Goal: Transaction & Acquisition: Purchase product/service

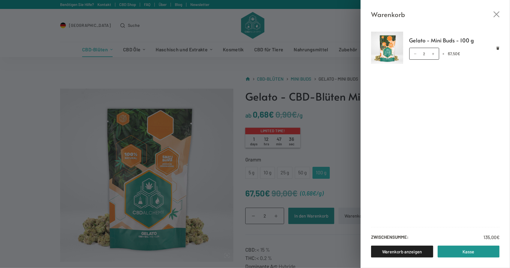
click at [27, 87] on div "Warenkorb Gelato - Mini Buds - 100 g Gelato - Mini Buds - 100 g Menge 2 × 67,50…" at bounding box center [255, 134] width 510 height 268
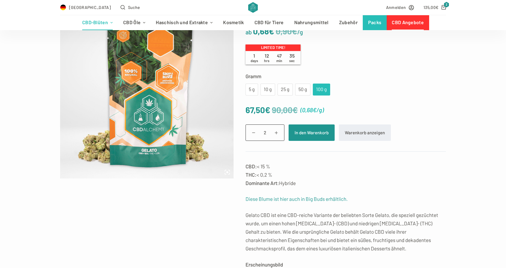
scroll to position [90, 0]
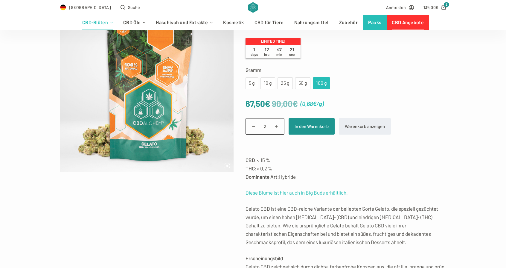
click at [270, 195] on link "Diese Blume ist hier auch in Big Buds erhältlich." at bounding box center [296, 193] width 102 height 6
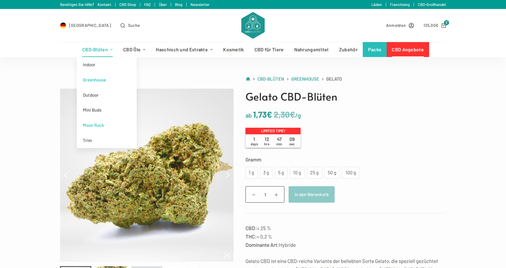
click at [98, 126] on link "Moon Rock" at bounding box center [107, 125] width 60 height 15
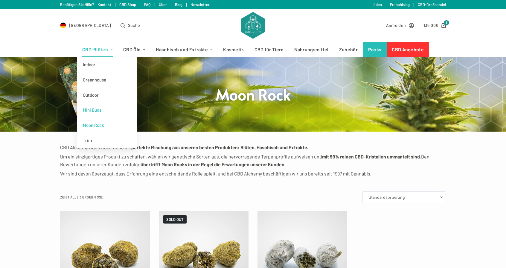
click at [98, 110] on link "Mini Buds" at bounding box center [107, 110] width 60 height 15
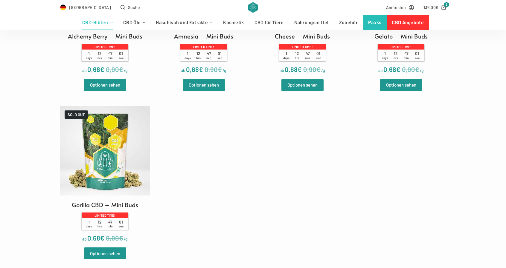
scroll to position [299, 0]
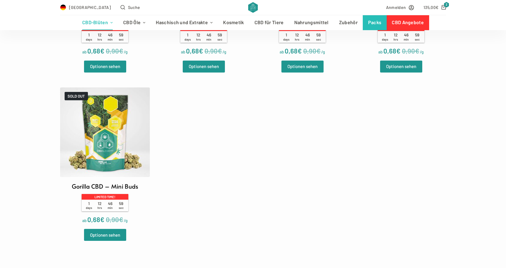
click at [88, 189] on h2 "Gorilla CBD – Mini Buds" at bounding box center [105, 186] width 66 height 9
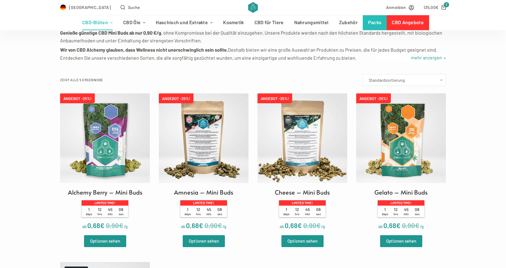
scroll to position [149, 0]
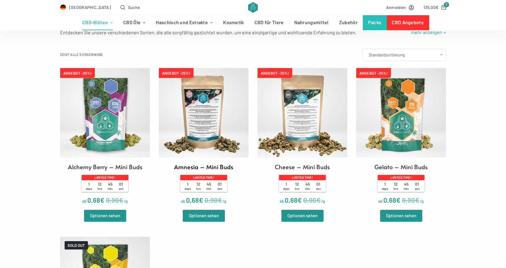
click at [192, 123] on img at bounding box center [204, 113] width 90 height 90
click at [316, 127] on img at bounding box center [302, 113] width 90 height 90
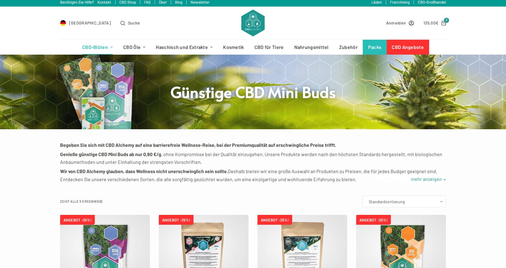
scroll to position [0, 0]
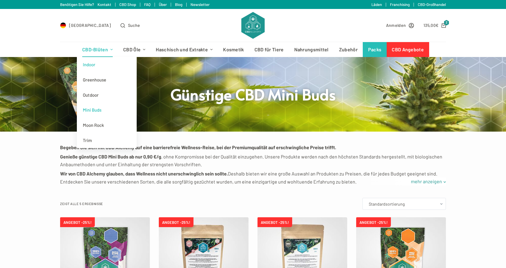
click at [96, 65] on link "Indoor" at bounding box center [107, 64] width 60 height 15
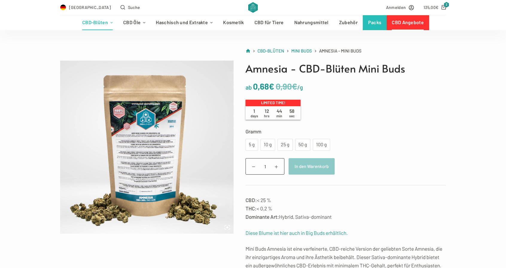
scroll to position [30, 0]
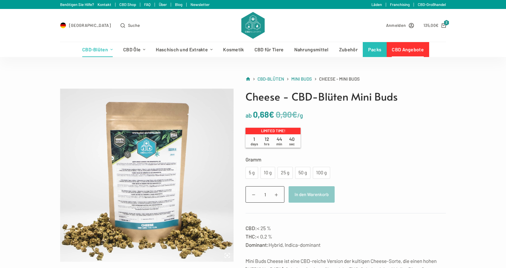
click at [134, 223] on img at bounding box center [146, 175] width 173 height 173
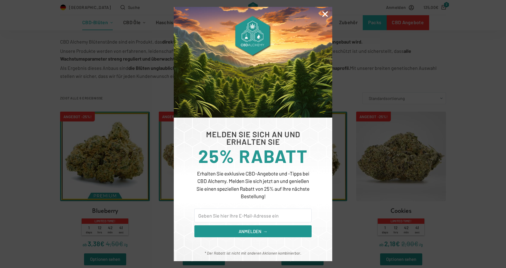
scroll to position [179, 0]
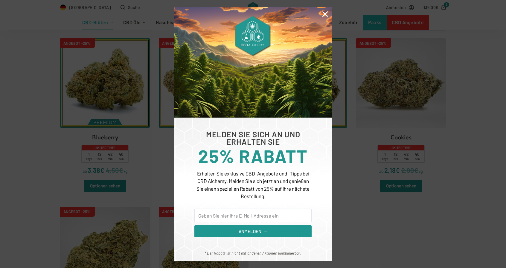
click at [327, 16] on icon "Close" at bounding box center [325, 14] width 8 height 8
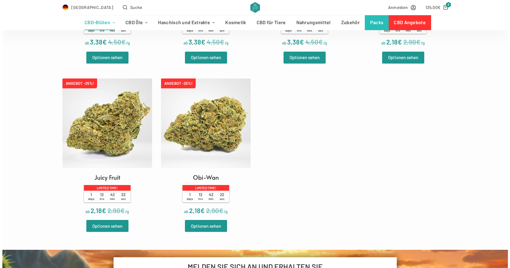
scroll to position [120, 0]
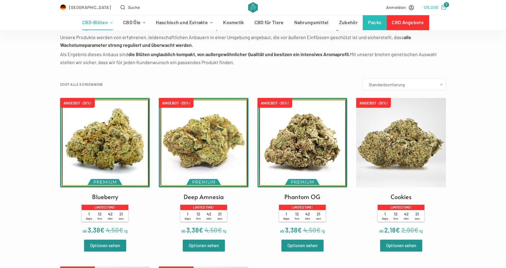
click at [431, 8] on bdi "135,00 €" at bounding box center [430, 7] width 15 height 5
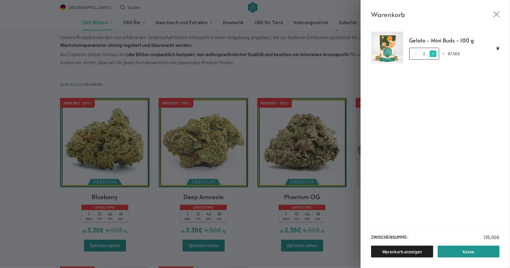
click at [434, 53] on span at bounding box center [433, 54] width 7 height 7
type input "3"
click at [386, 253] on link "Warenkorb anzeigen" at bounding box center [402, 252] width 62 height 12
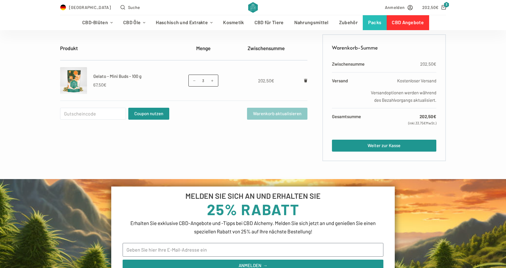
scroll to position [60, 0]
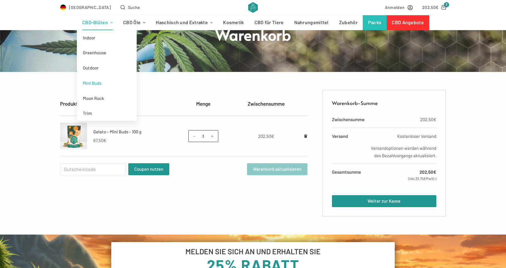
click at [95, 79] on link "Mini Buds" at bounding box center [107, 83] width 60 height 15
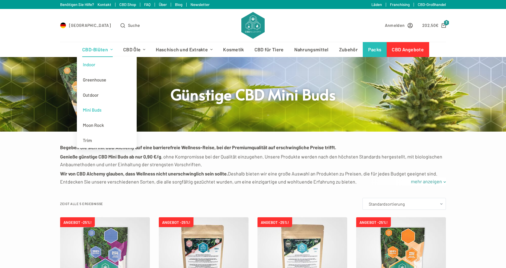
click at [96, 66] on link "Indoor" at bounding box center [107, 64] width 60 height 15
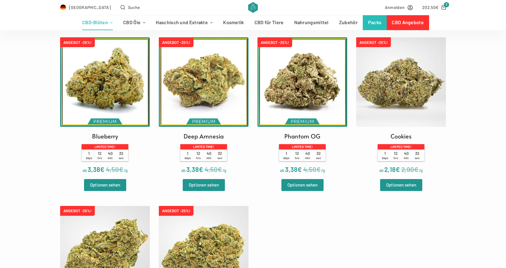
scroll to position [179, 0]
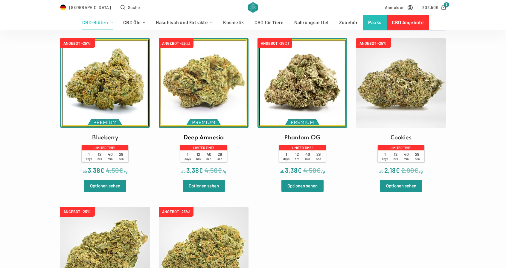
click at [220, 77] on img at bounding box center [204, 83] width 90 height 90
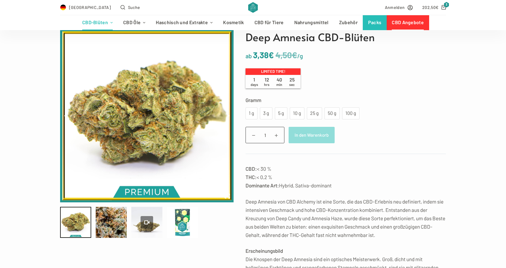
scroll to position [60, 0]
click at [268, 113] on div "3 g" at bounding box center [265, 113] width 5 height 8
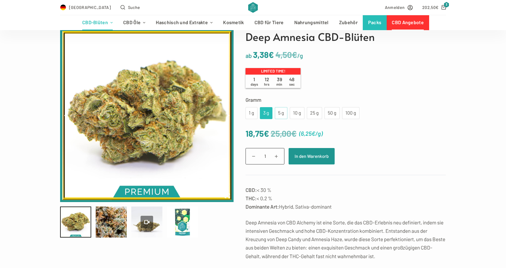
click at [279, 113] on div "5 g" at bounding box center [280, 113] width 5 height 8
click at [294, 113] on div "10 g" at bounding box center [296, 113] width 7 height 8
click at [283, 113] on div "5 g" at bounding box center [280, 113] width 5 height 8
click at [296, 112] on div "10 g" at bounding box center [296, 113] width 7 height 8
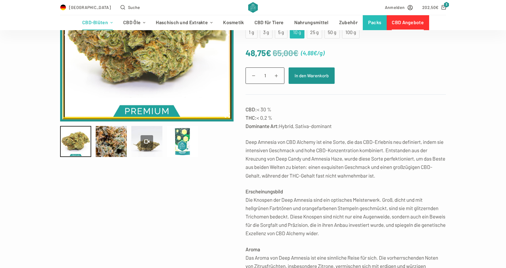
scroll to position [179, 0]
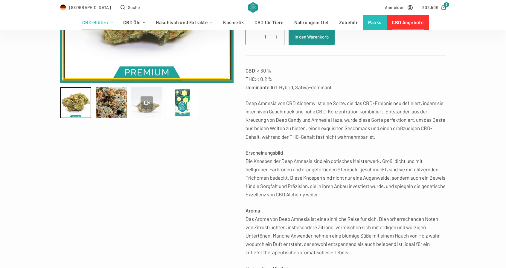
click at [135, 111] on div at bounding box center [146, 102] width 31 height 31
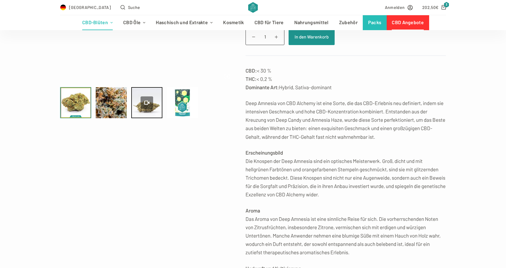
type input "0"
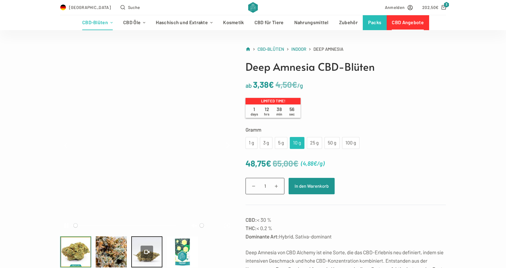
scroll to position [30, 0]
click at [281, 140] on div "5 g" at bounding box center [280, 143] width 5 height 8
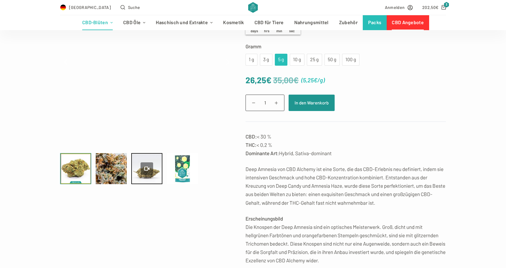
scroll to position [90, 0]
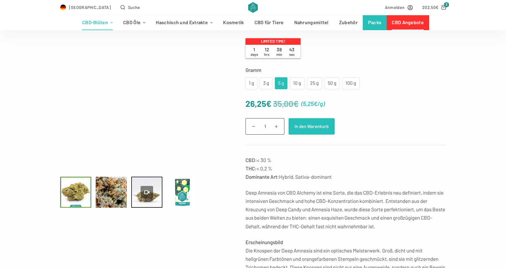
click at [313, 128] on button "In den Warenkorb" at bounding box center [311, 126] width 46 height 16
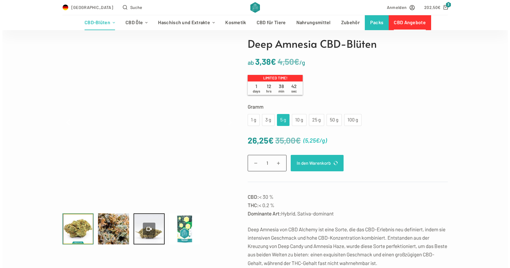
scroll to position [0, 0]
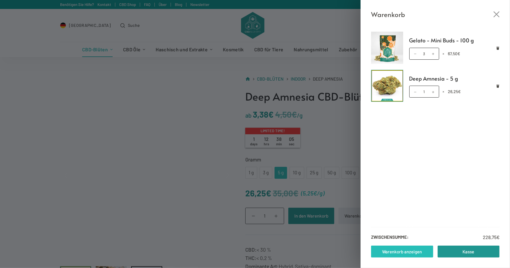
click at [401, 254] on link "Warenkorb anzeigen" at bounding box center [402, 252] width 62 height 12
type input "53.62"
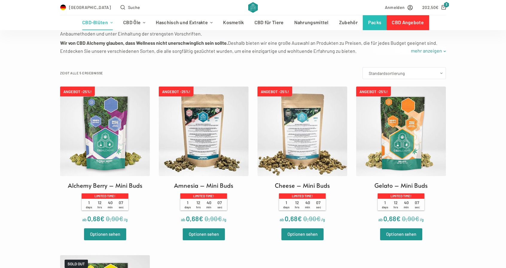
scroll to position [149, 0]
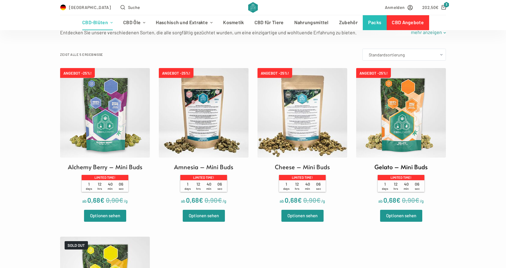
click at [396, 110] on img at bounding box center [401, 113] width 90 height 90
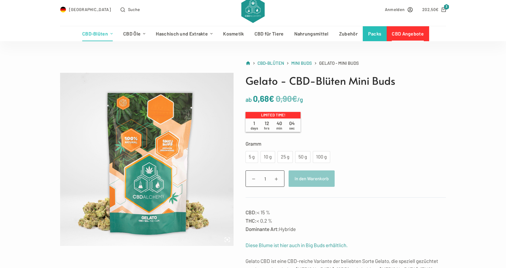
scroll to position [60, 0]
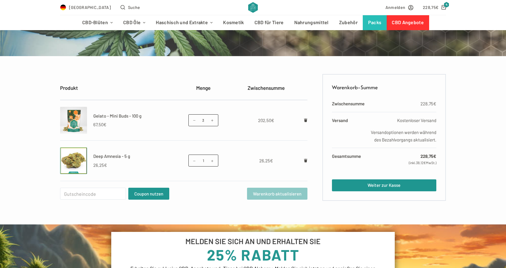
scroll to position [90, 0]
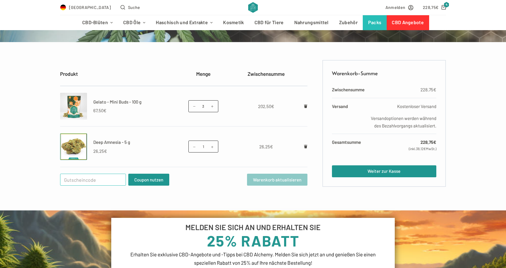
click at [71, 179] on input "Gutschein:" at bounding box center [93, 180] width 66 height 12
type input "Welcome25"
click at [139, 178] on button "Coupon nutzen" at bounding box center [148, 180] width 41 height 12
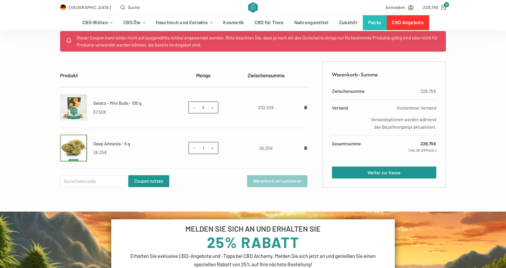
scroll to position [120, 0]
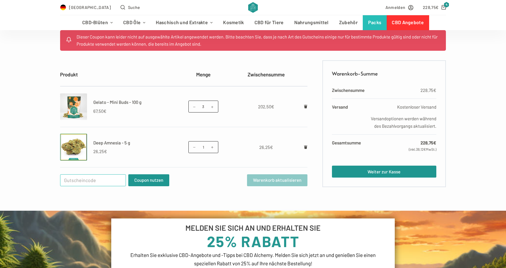
click at [88, 184] on input "Gutschein:" at bounding box center [93, 181] width 66 height 12
type input "welcom25"
click at [128, 175] on button "Coupon nutzen" at bounding box center [148, 181] width 41 height 12
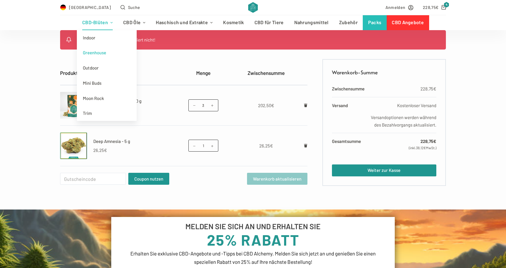
click at [93, 53] on link "Greenhouse" at bounding box center [107, 52] width 60 height 15
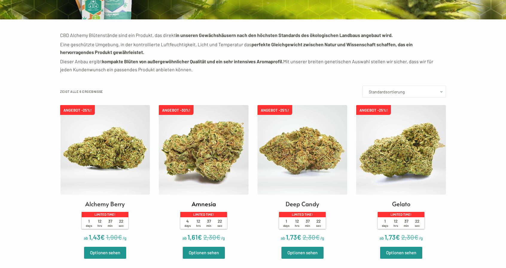
scroll to position [149, 0]
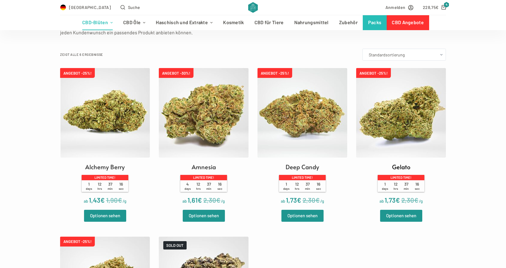
click at [397, 141] on img at bounding box center [401, 113] width 90 height 90
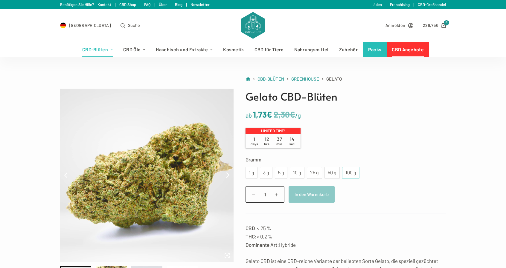
click at [347, 171] on div "100 g" at bounding box center [350, 173] width 10 height 8
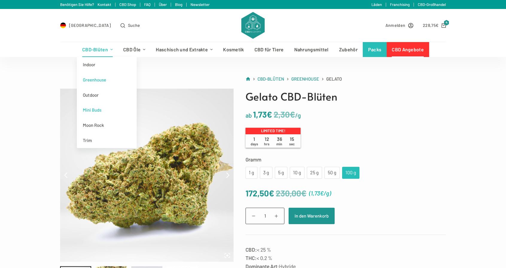
click at [92, 112] on link "Mini Buds" at bounding box center [107, 110] width 60 height 15
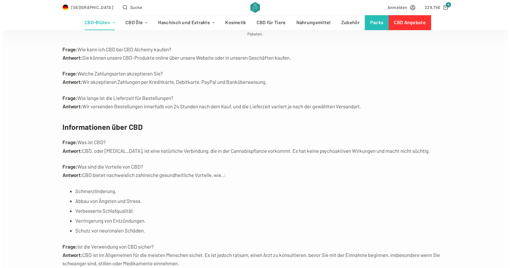
scroll to position [4991, 0]
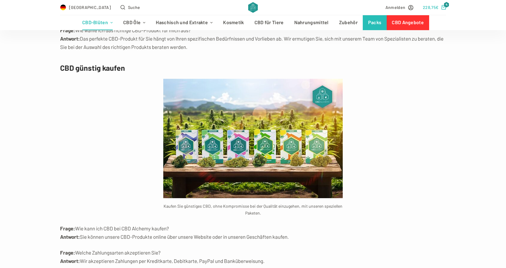
click at [430, 6] on bdi "228,75 €" at bounding box center [431, 7] width 16 height 5
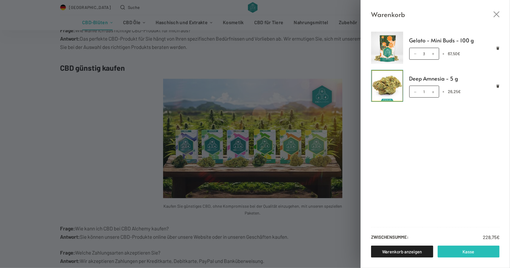
click at [465, 253] on link "Kasse" at bounding box center [469, 252] width 62 height 12
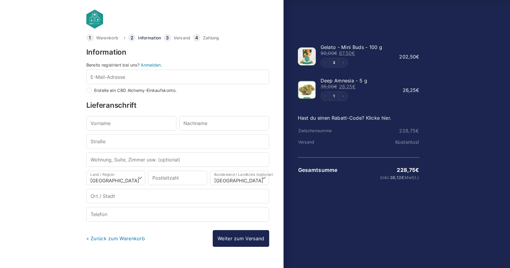
select select "DE-BE"
click at [123, 75] on input "E-Mail-Adresse *" at bounding box center [175, 77] width 183 height 14
type input "[PERSON_NAME][EMAIL_ADDRESS][DOMAIN_NAME]"
type input "[PERSON_NAME]"
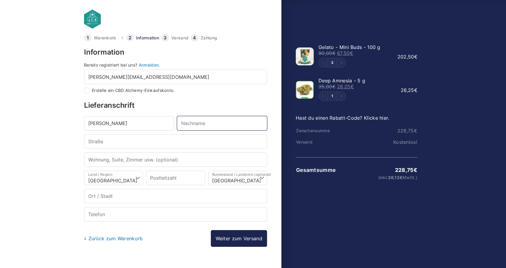
type input "Medvei"
type input "Gerichtstraße"
type input "12"
type input "61462"
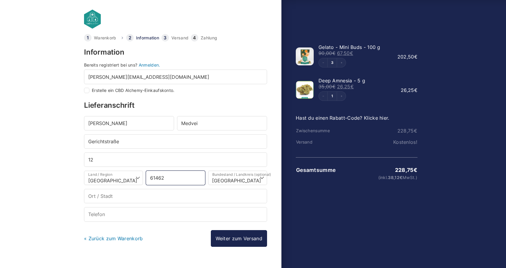
type input "Königstein"
type input "+491785565989"
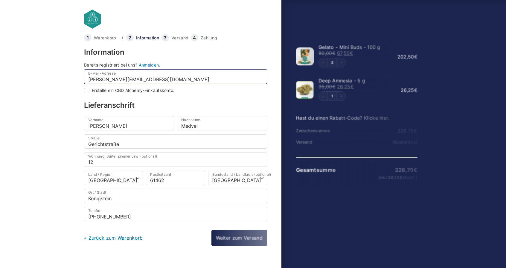
select select
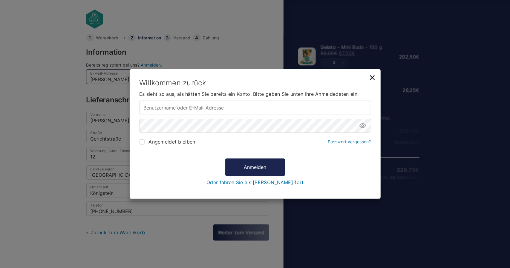
type input "david.medvei@vitaking.de"
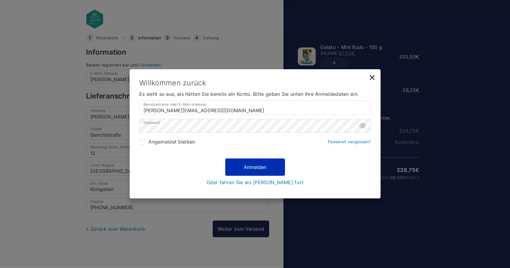
click at [233, 159] on button "Anmelden" at bounding box center [255, 167] width 60 height 17
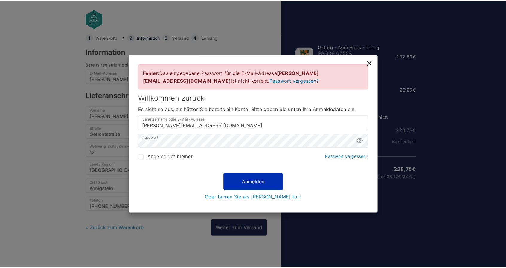
scroll to position [1, 0]
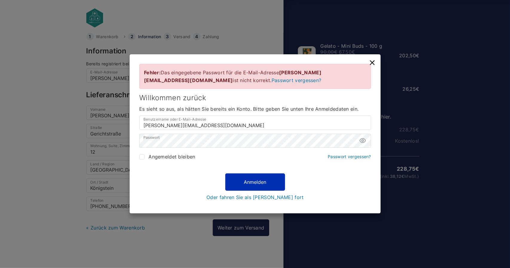
click at [238, 182] on button "Anmelden" at bounding box center [255, 182] width 60 height 17
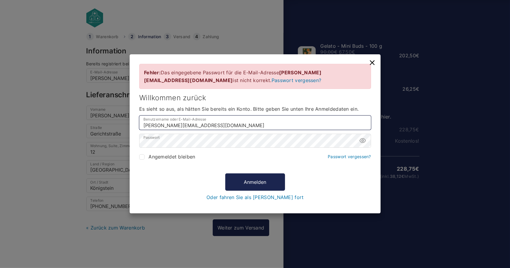
click at [283, 129] on input "david.medvei@vitaking.de" at bounding box center [255, 123] width 232 height 14
click at [353, 159] on link "Passwort vergessen?" at bounding box center [349, 156] width 43 height 5
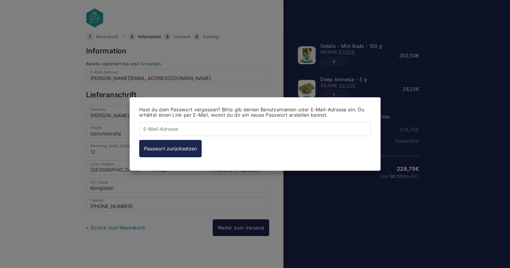
type input "david.medvei@vitaking.de"
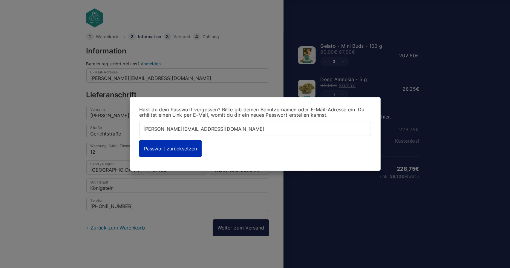
click at [177, 150] on button "Passwort zurücksetzen" at bounding box center [170, 148] width 62 height 17
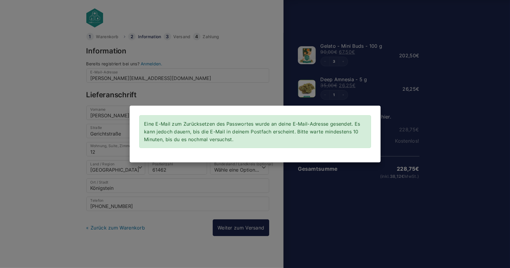
click at [259, 170] on div "Eine E-Mail zum Zurücksetzen des Passwortes wurde an deine E-Mail-Adresse gesen…" at bounding box center [255, 134] width 510 height 268
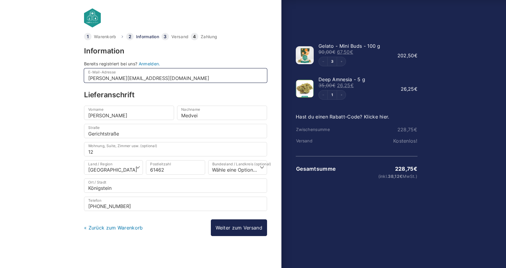
click at [133, 76] on input "david.medvei@vitaking.de" at bounding box center [175, 75] width 183 height 14
click at [128, 225] on link "« Zurück zum Warenkorb" at bounding box center [113, 228] width 59 height 6
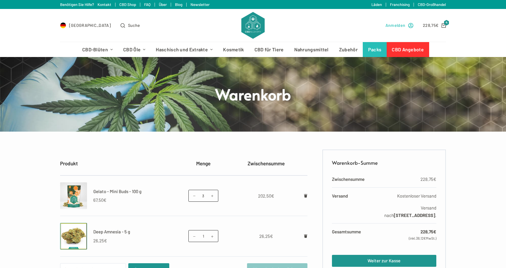
click at [385, 24] on span "Anmelden" at bounding box center [395, 25] width 20 height 7
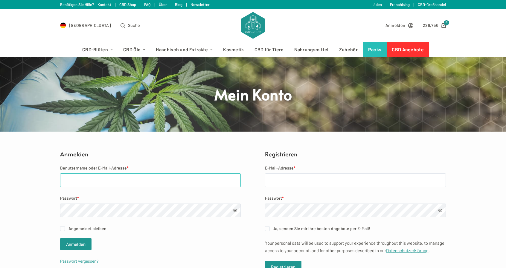
click at [128, 183] on input "Benutzername oder E-Mail-Adresse *" at bounding box center [150, 181] width 181 height 14
type input "david.medvei@vitaking.de"
click at [68, 241] on button "Anmelden" at bounding box center [75, 244] width 31 height 12
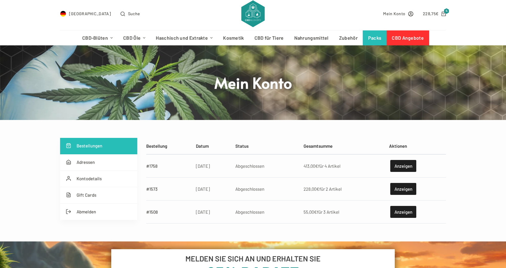
scroll to position [60, 0]
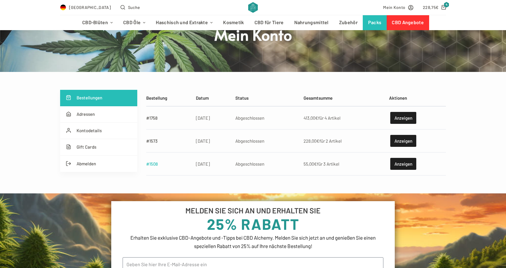
click at [156, 165] on link "#1508" at bounding box center [152, 163] width 12 height 5
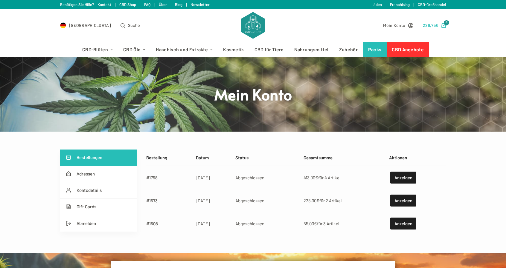
click at [435, 24] on bdi "228,75 €" at bounding box center [431, 25] width 16 height 5
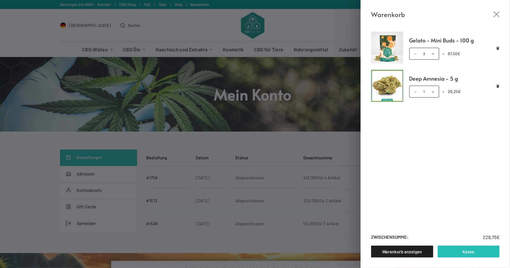
click at [467, 254] on link "Kasse" at bounding box center [469, 252] width 62 height 12
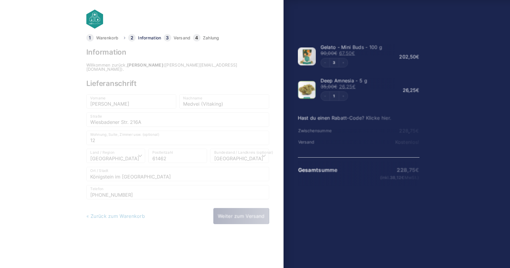
select select "DE-HE"
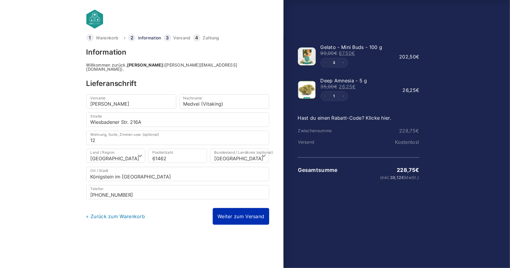
click at [246, 212] on link "Weiter zum Versand" at bounding box center [241, 216] width 56 height 17
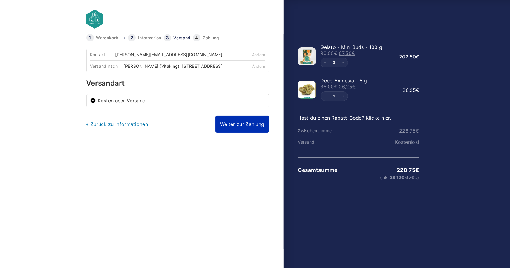
click at [231, 130] on link "Weiter zur Zahlung" at bounding box center [241, 124] width 53 height 17
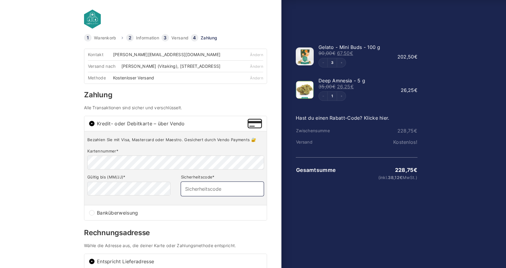
click at [184, 193] on input "Sicherheitscode *" at bounding box center [222, 189] width 83 height 14
type input "938"
click at [59, 190] on body "Warenkorb Information Versand Zahlung Information Willkommen zurück, David Medv…" at bounding box center [253, 124] width 506 height 249
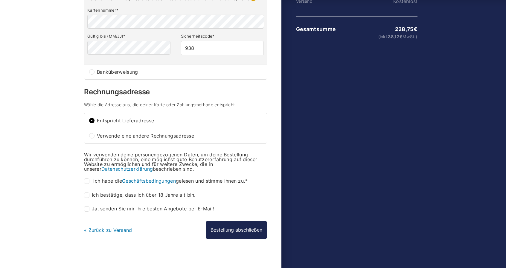
scroll to position [149, 0]
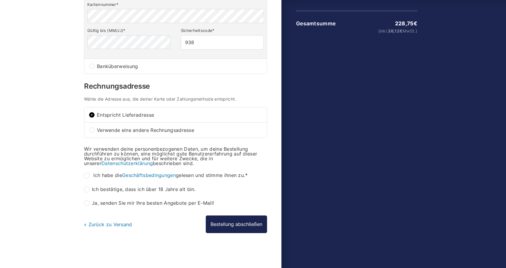
click at [87, 178] on input "Ich habe die Geschäftsbedingungen gelesen und stimme ihnen zu. *" at bounding box center [86, 175] width 5 height 5
checkbox input "true"
click at [87, 188] on input "Ich bestätige, dass ich über 18 Jahre alt bin. *" at bounding box center [86, 189] width 5 height 5
checkbox input "true"
click at [219, 225] on button "Bestellung abschließen" at bounding box center [236, 224] width 61 height 17
